Goal: Information Seeking & Learning: Learn about a topic

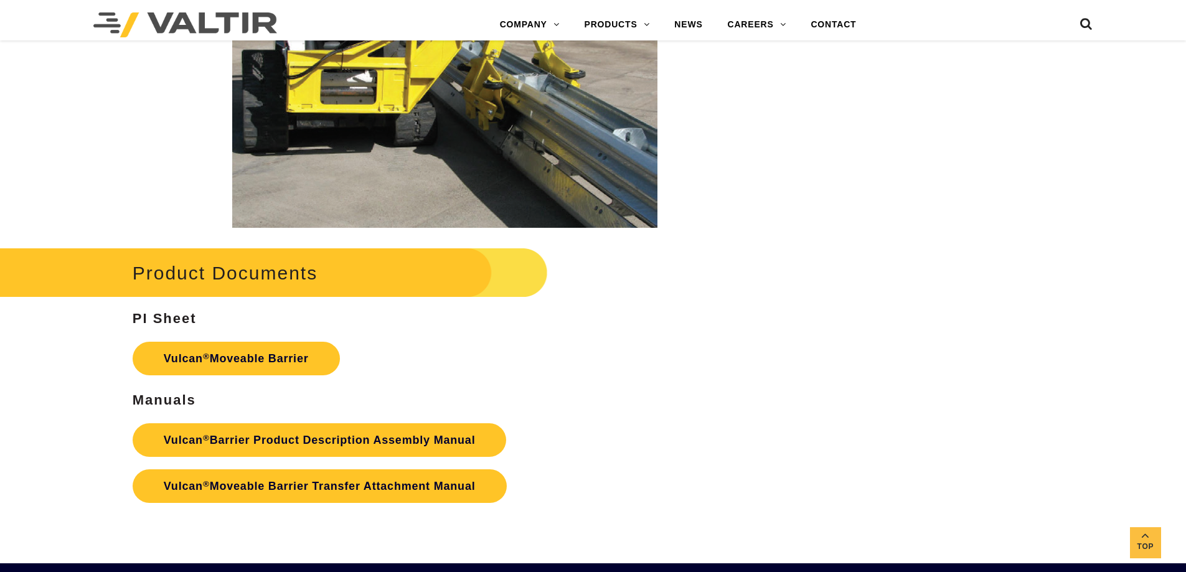
scroll to position [2055, 0]
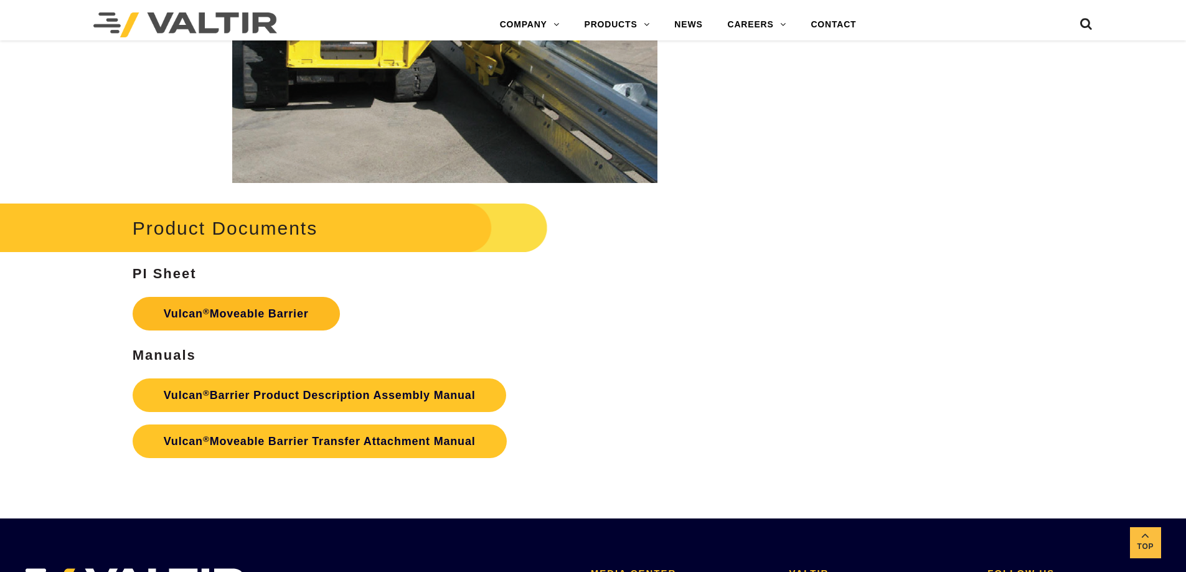
click at [298, 313] on link "Vulcan ® Moveable Barrier" at bounding box center [236, 314] width 207 height 34
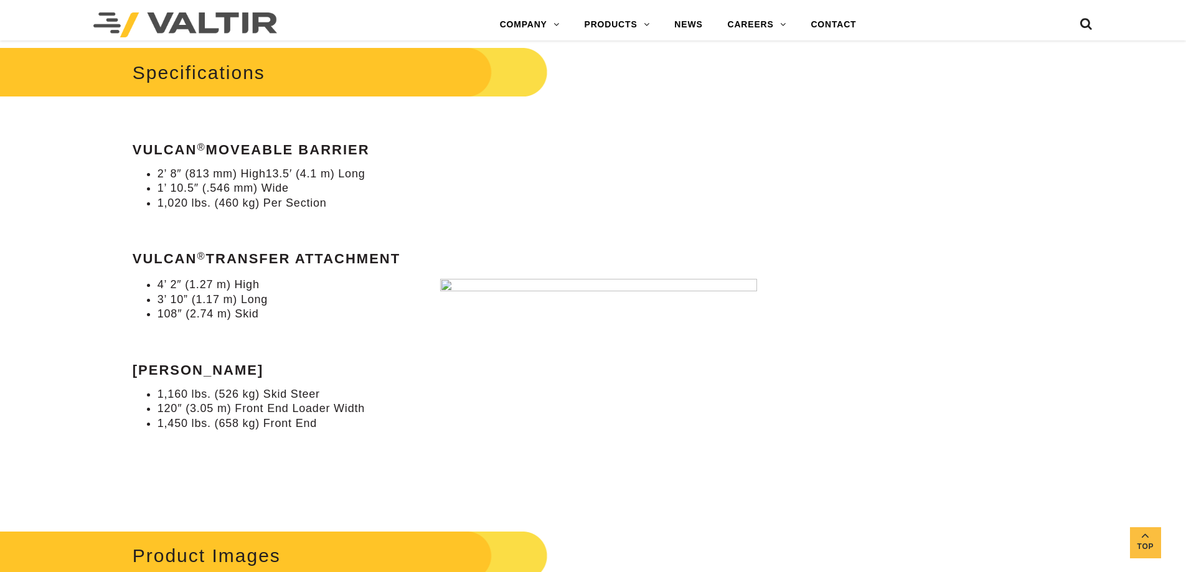
scroll to position [747, 0]
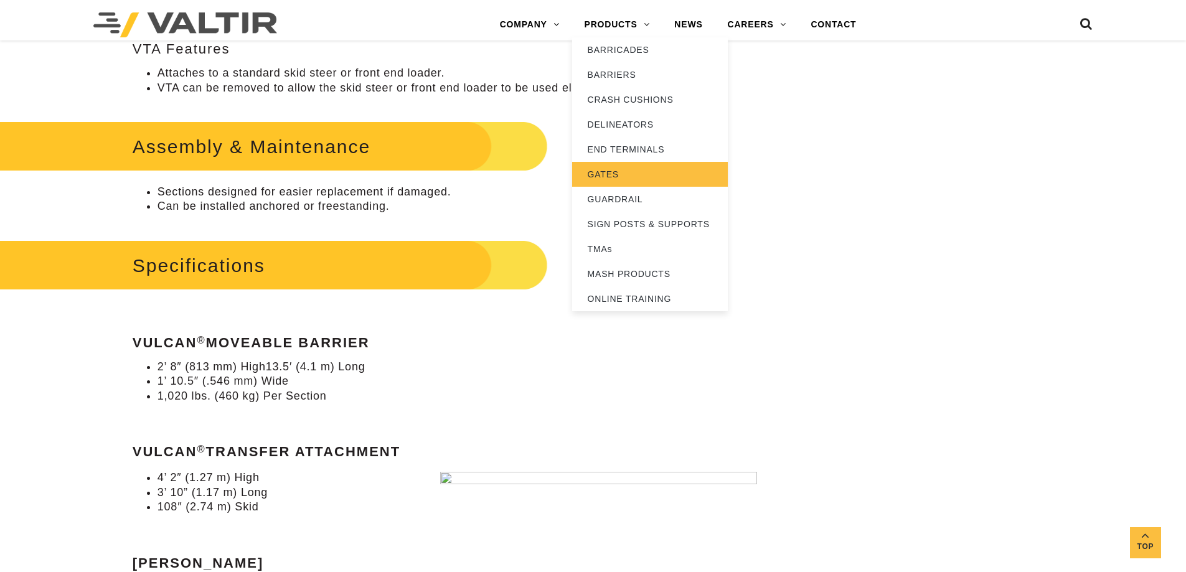
click at [624, 171] on link "GATES" at bounding box center [650, 174] width 156 height 25
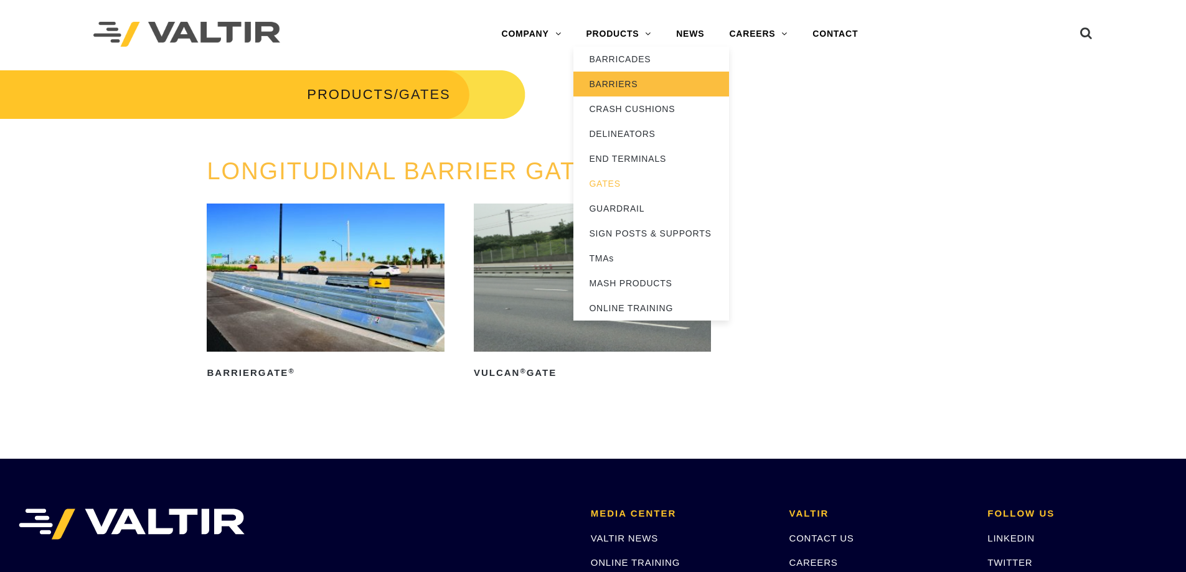
click at [632, 78] on link "BARRIERS" at bounding box center [652, 84] width 156 height 25
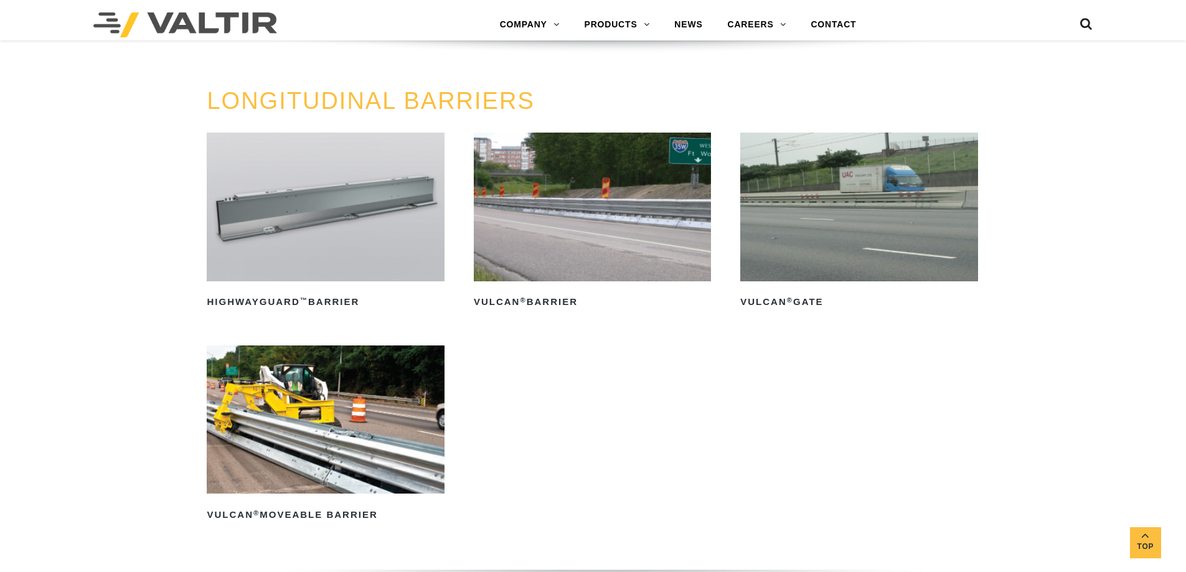
scroll to position [1370, 0]
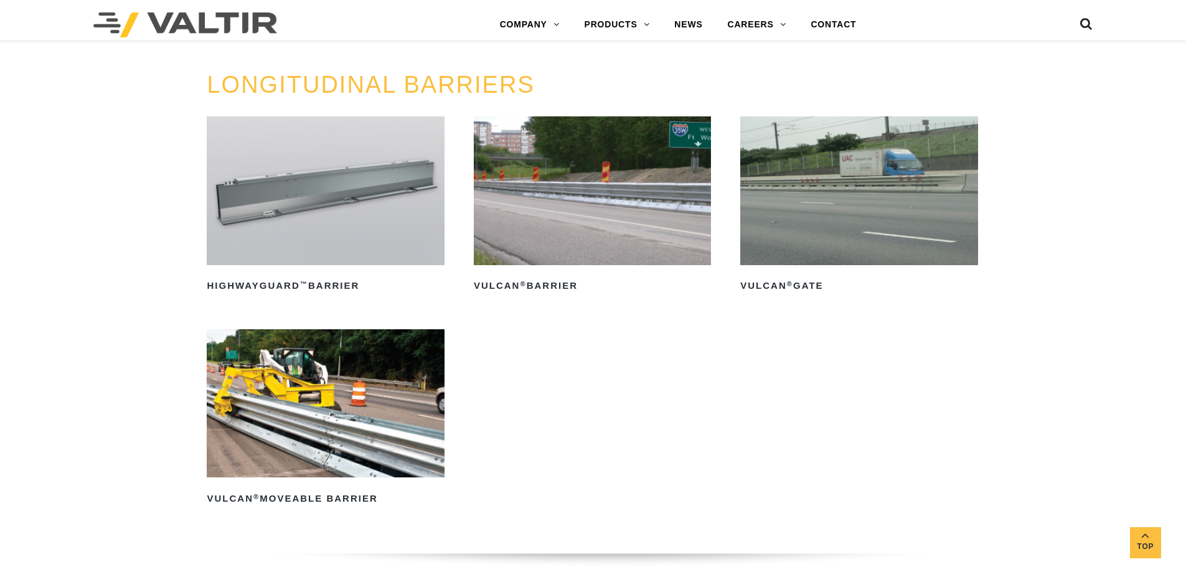
click at [633, 163] on img at bounding box center [592, 190] width 237 height 148
click at [374, 435] on img at bounding box center [325, 403] width 237 height 148
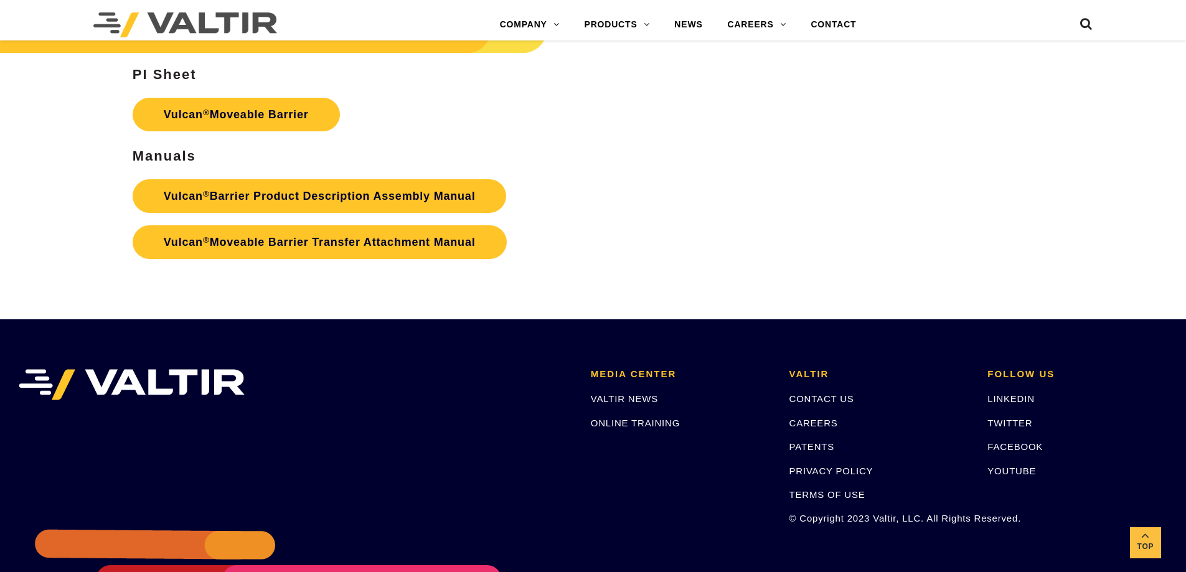
scroll to position [2126, 0]
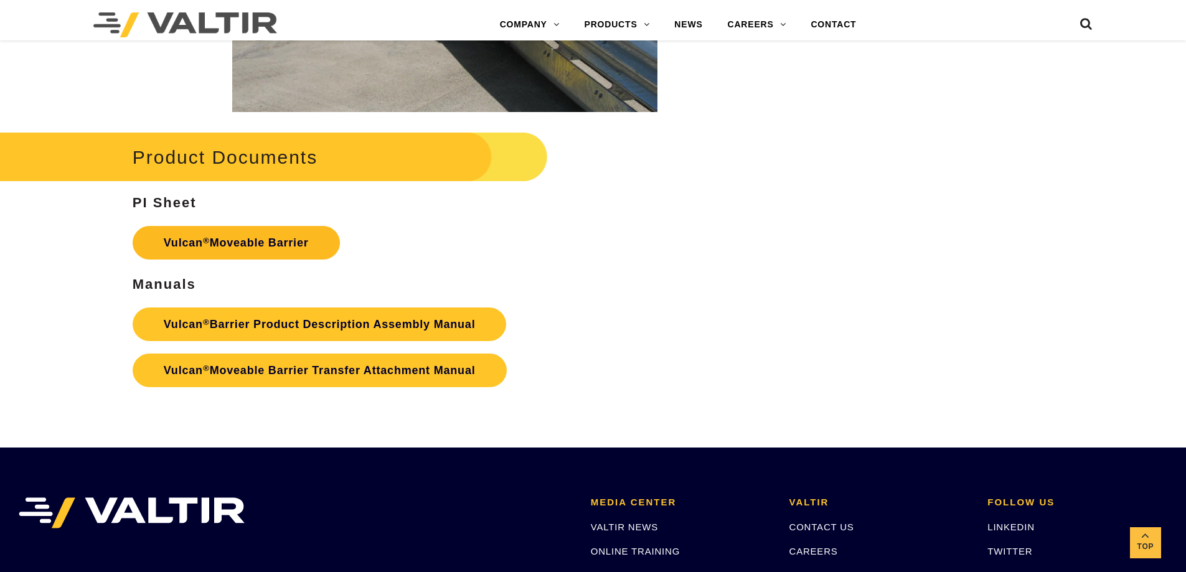
click at [257, 239] on link "Vulcan ® Moveable Barrier" at bounding box center [236, 243] width 207 height 34
